Goal: Check status

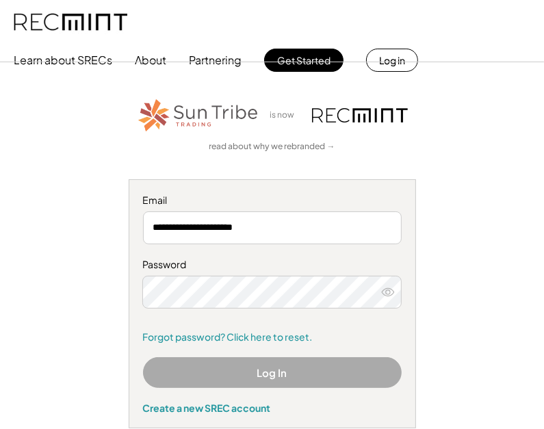
click at [258, 378] on button "Log In" at bounding box center [272, 372] width 259 height 31
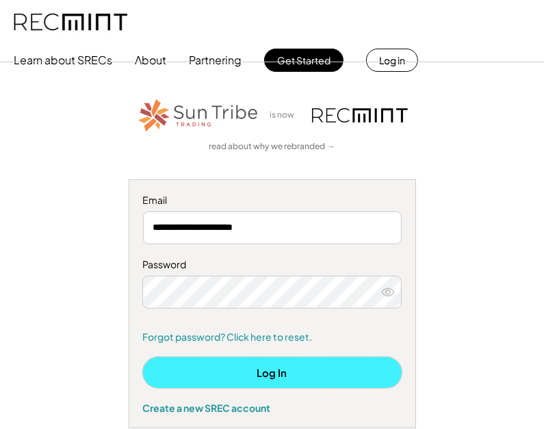
click at [259, 370] on button "Log In" at bounding box center [272, 372] width 259 height 31
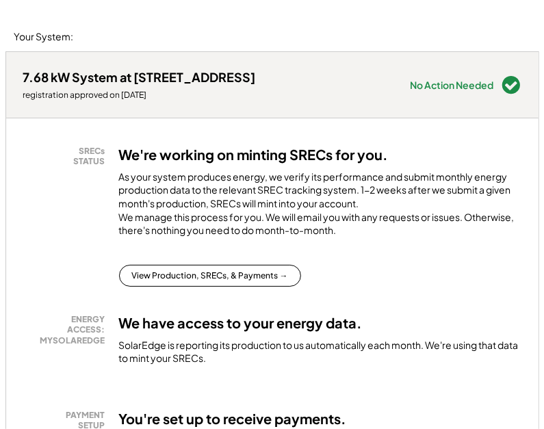
scroll to position [182, 0]
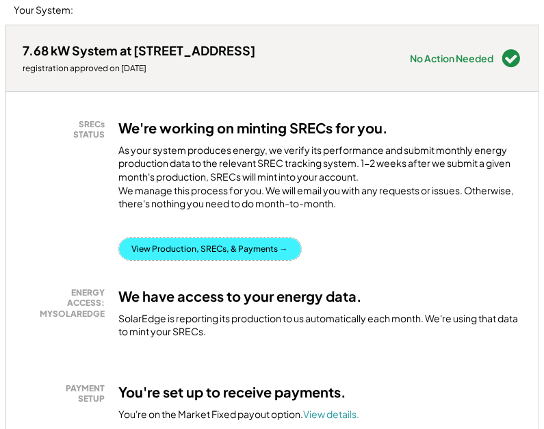
click at [219, 260] on button "View Production, SRECs, & Payments →" at bounding box center [210, 249] width 182 height 22
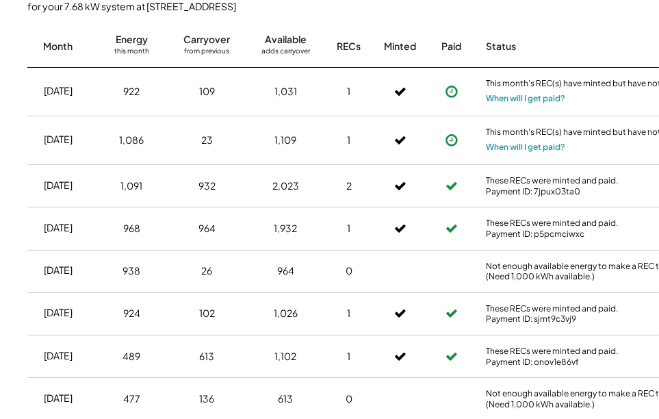
scroll to position [1003, 0]
